Goal: Task Accomplishment & Management: Manage account settings

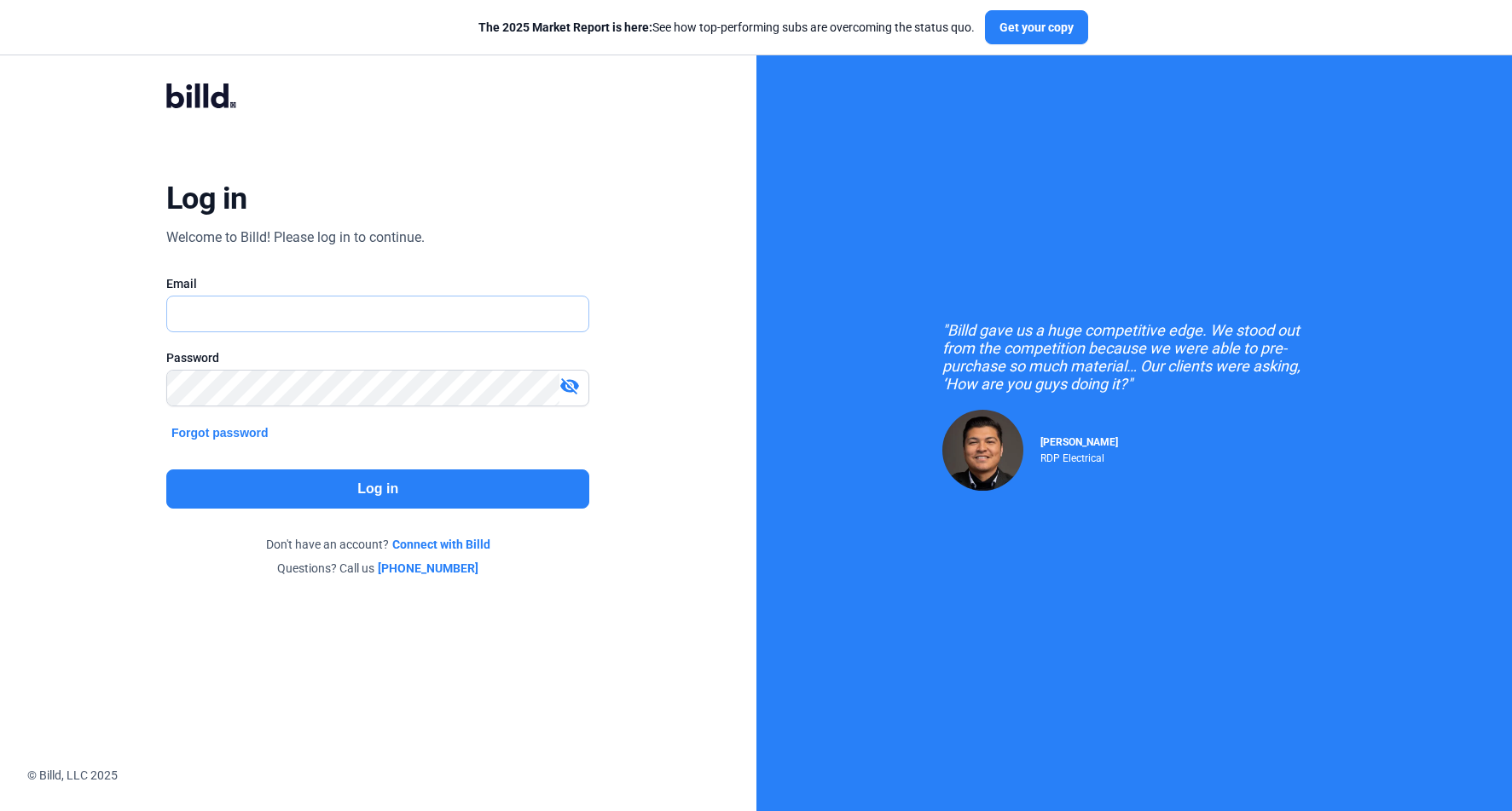
click at [249, 318] on input "text" at bounding box center [377, 313] width 421 height 35
paste input "[PERSON_NAME][EMAIL_ADDRESS][DOMAIN_NAME]"
type input "[PERSON_NAME][EMAIL_ADDRESS][DOMAIN_NAME]"
click at [285, 490] on button "Log in" at bounding box center [377, 489] width 423 height 39
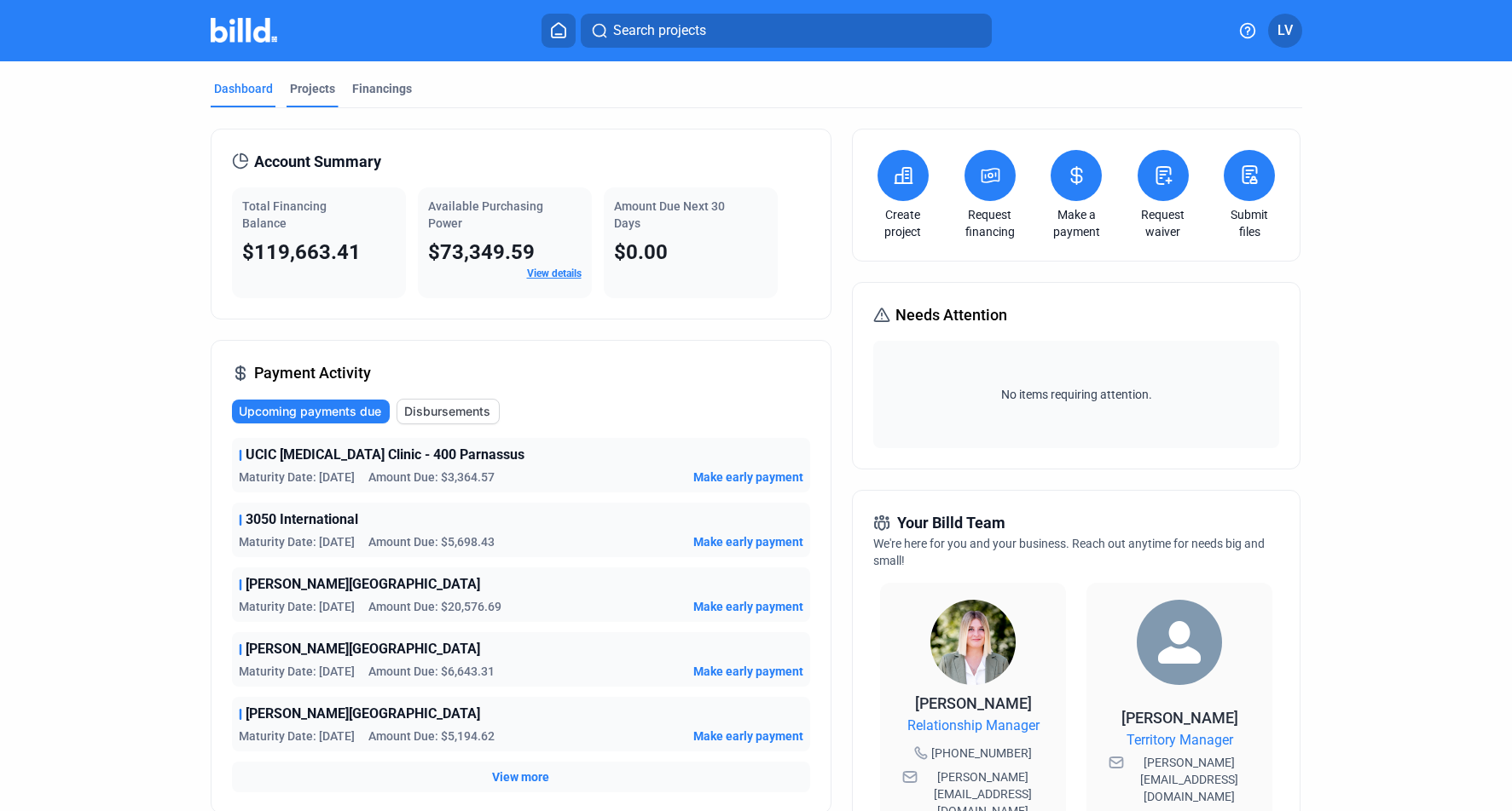
click at [292, 89] on div "Projects" at bounding box center [312, 88] width 45 height 17
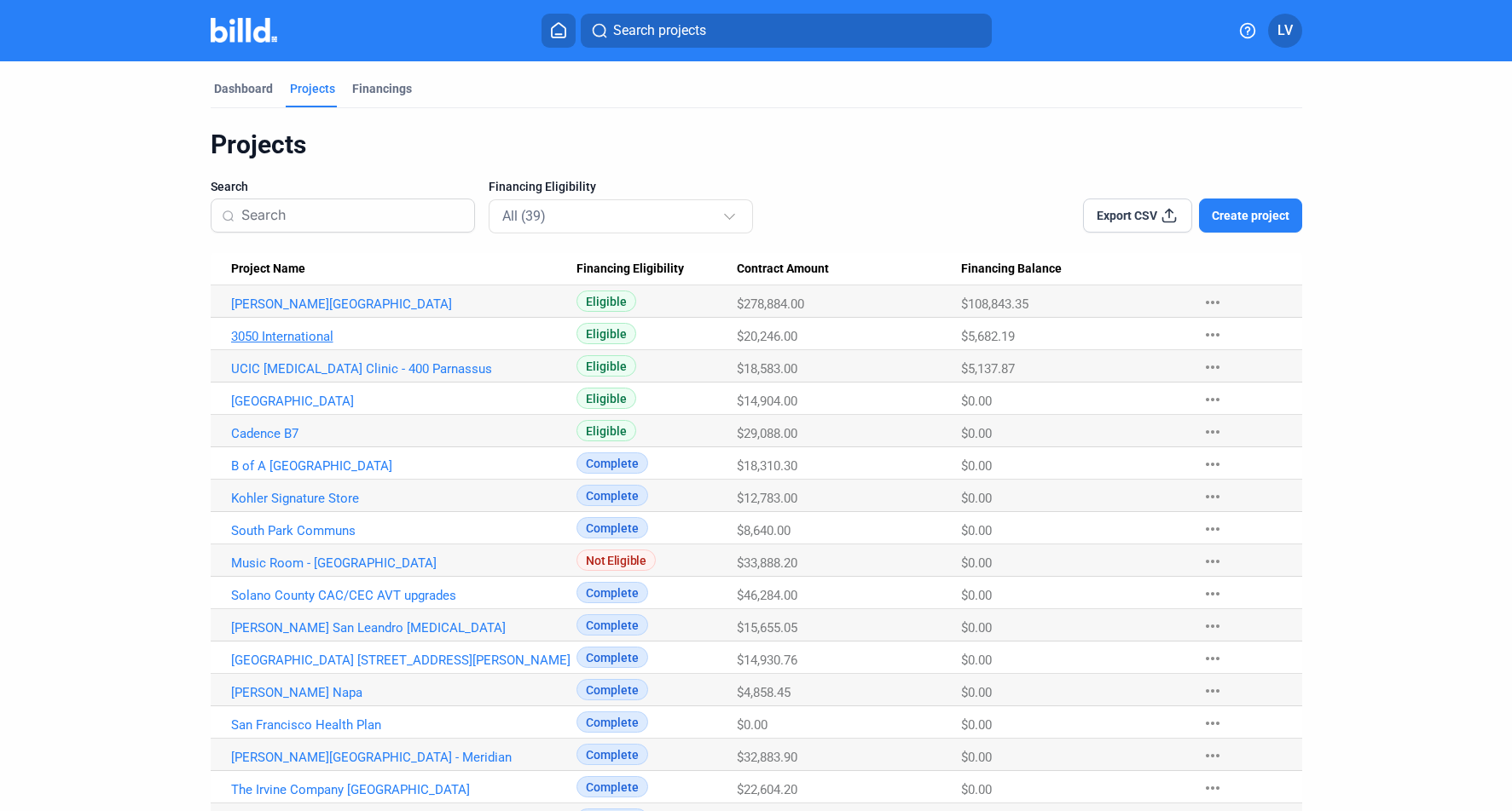
click at [265, 337] on link "3050 International" at bounding box center [403, 337] width 346 height 15
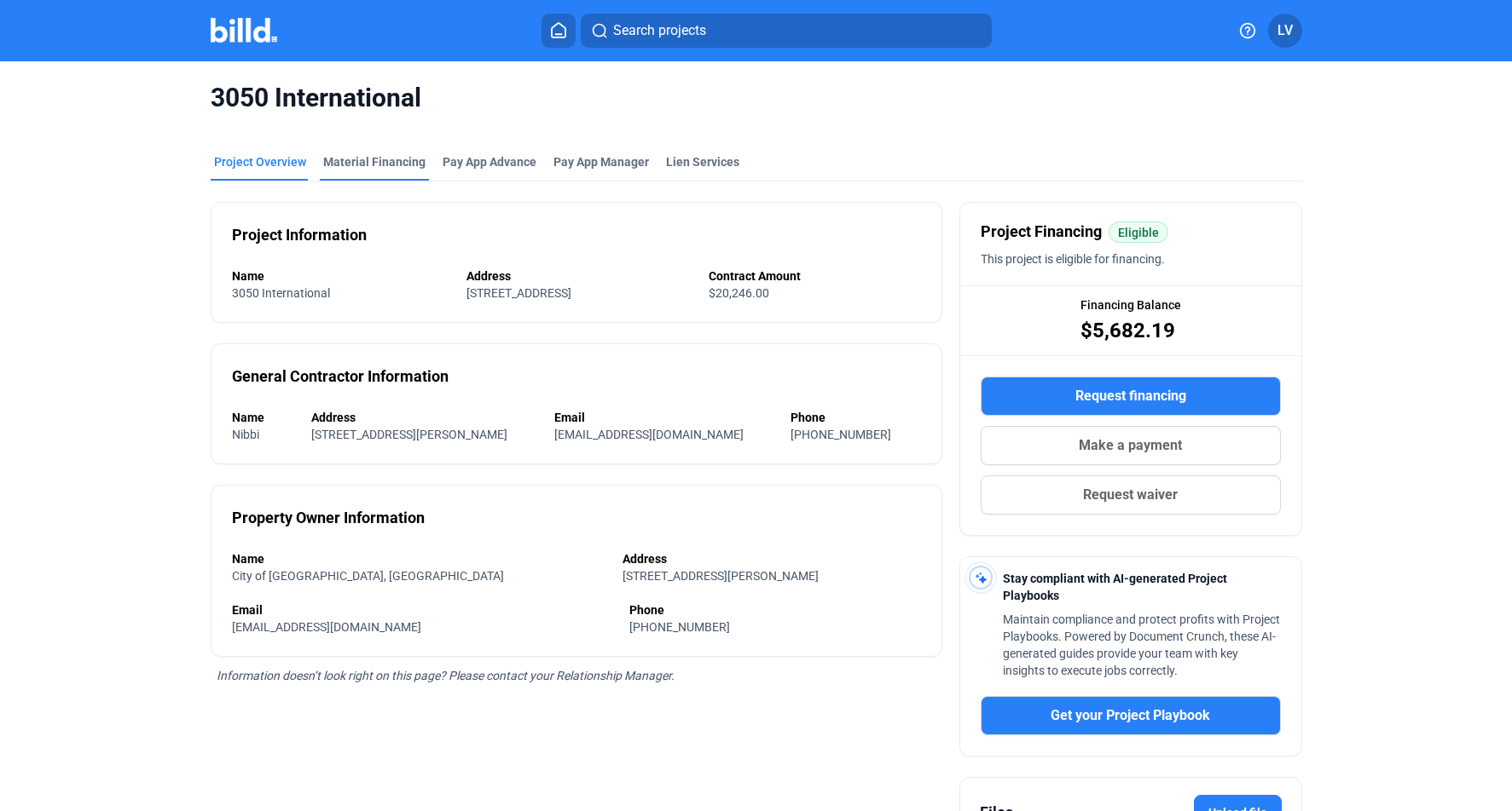
click at [342, 162] on div "Material Financing" at bounding box center [374, 162] width 102 height 17
